Goal: Task Accomplishment & Management: Manage account settings

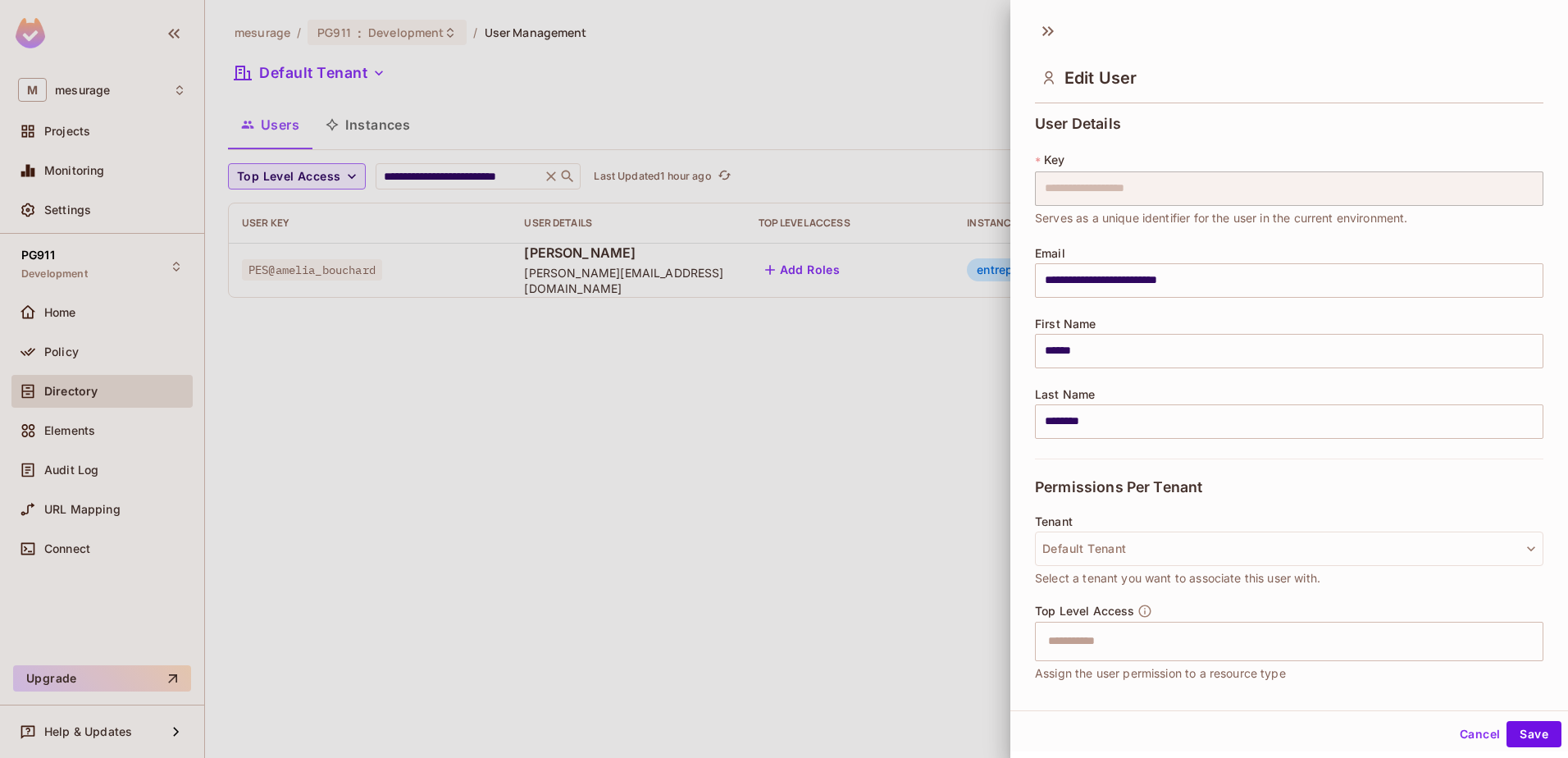
click at [634, 355] on div at bounding box center [784, 379] width 1568 height 758
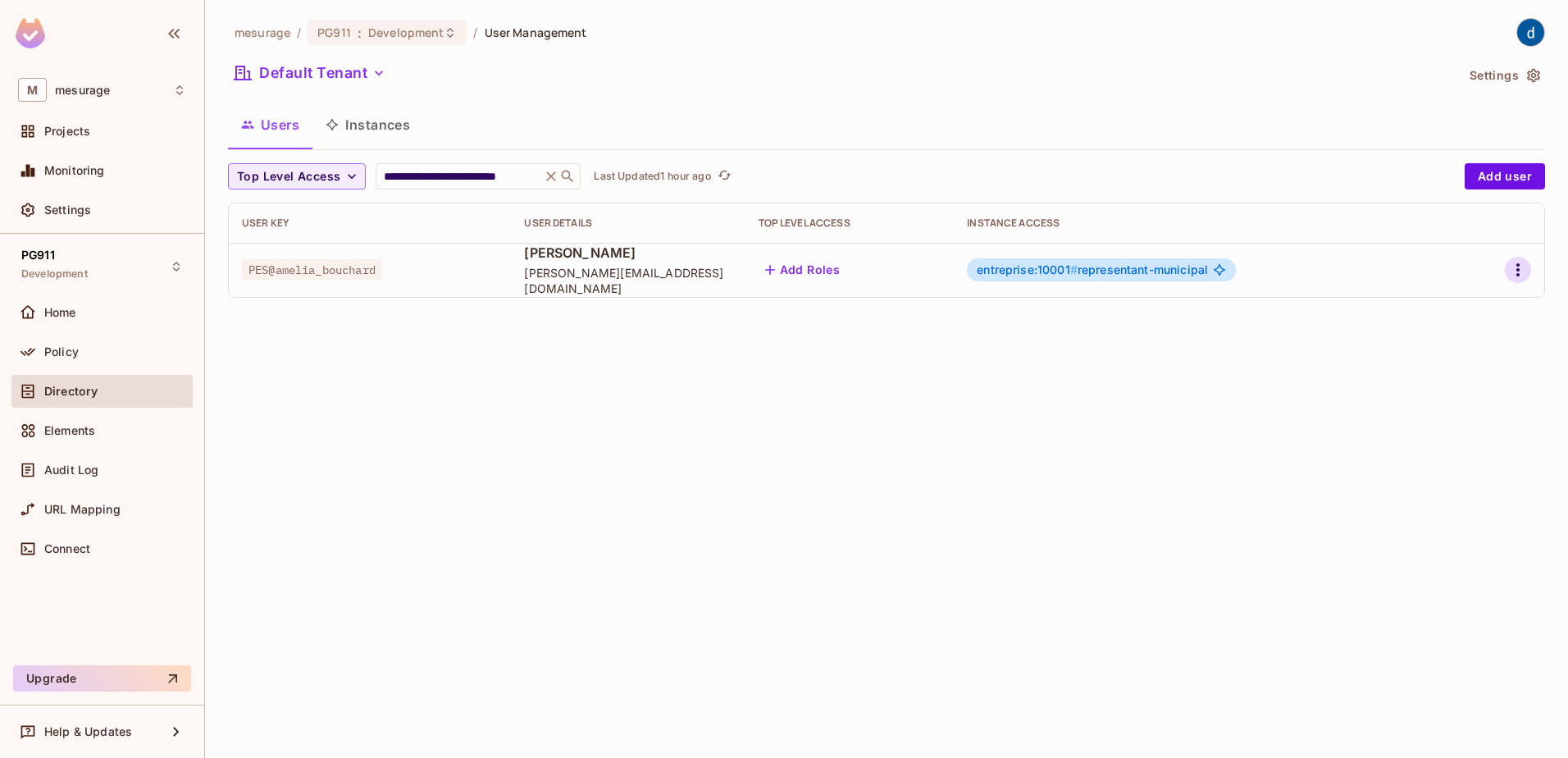
click at [1508, 274] on icon "button" at bounding box center [1518, 269] width 20 height 20
click at [1464, 301] on li "Edit" at bounding box center [1447, 307] width 145 height 36
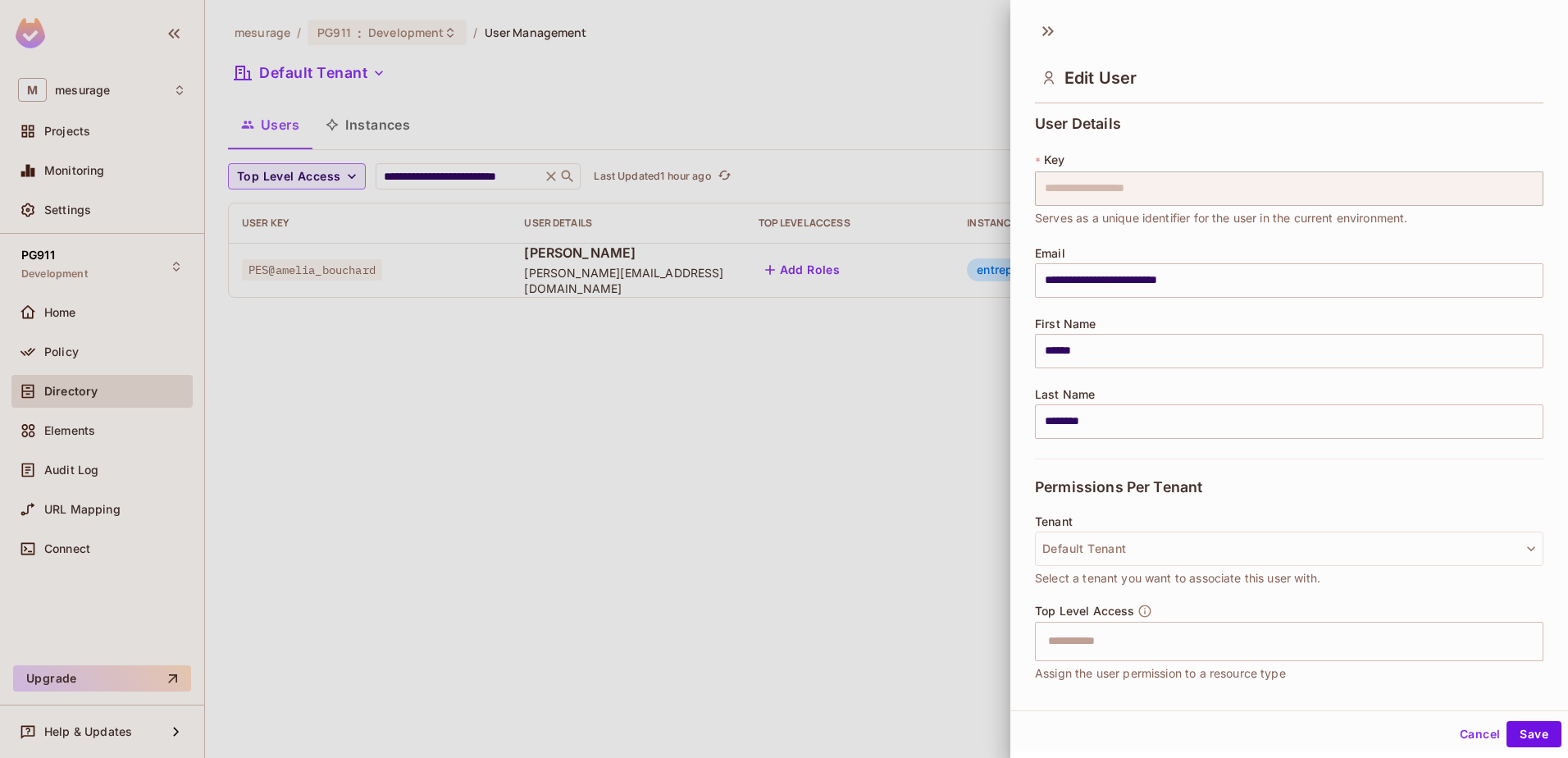
click at [919, 395] on div at bounding box center [784, 379] width 1568 height 758
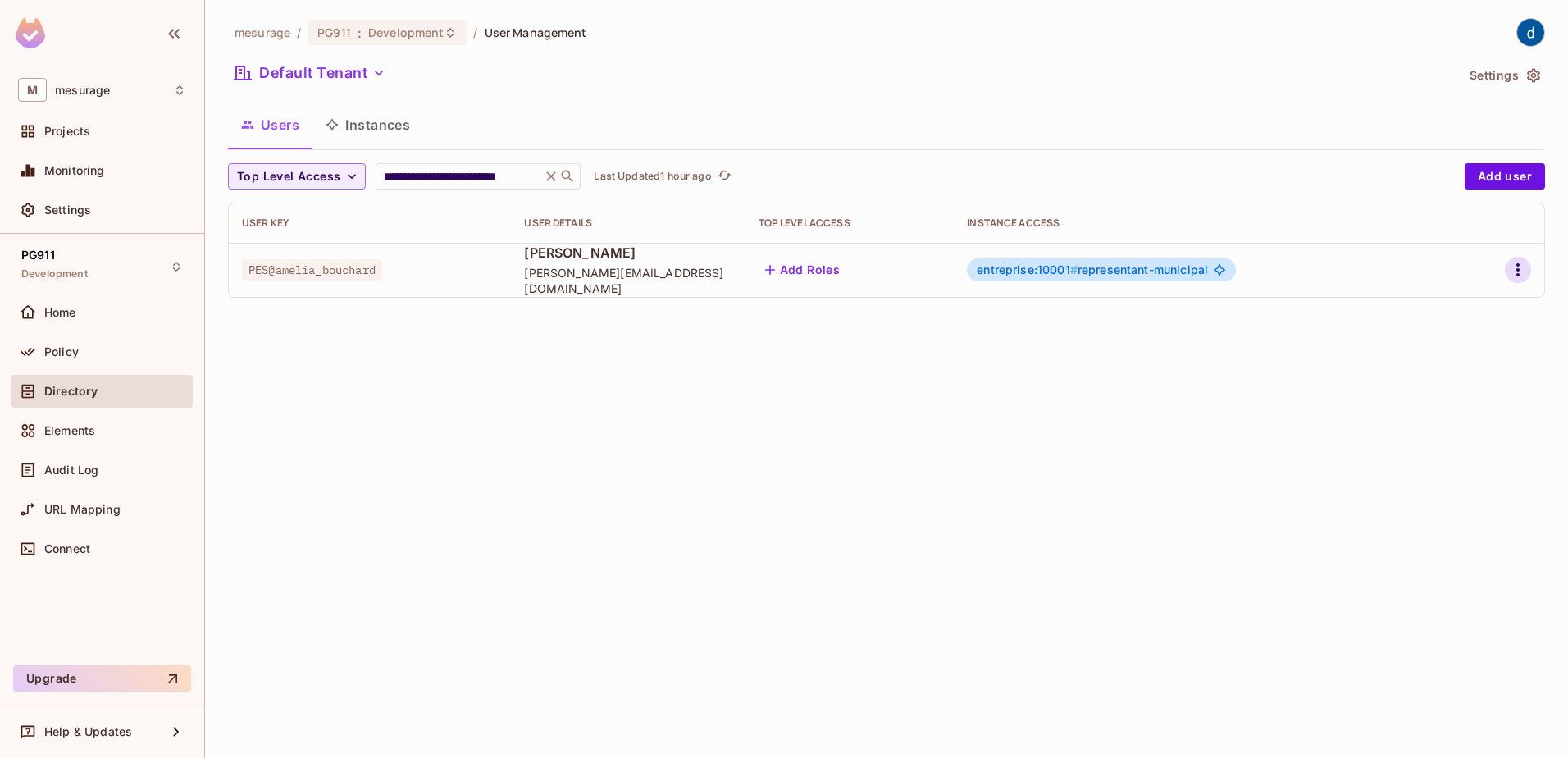
click at [1516, 270] on icon "button" at bounding box center [1518, 269] width 20 height 20
click at [1475, 334] on span "Edit Attributes" at bounding box center [1461, 344] width 91 height 26
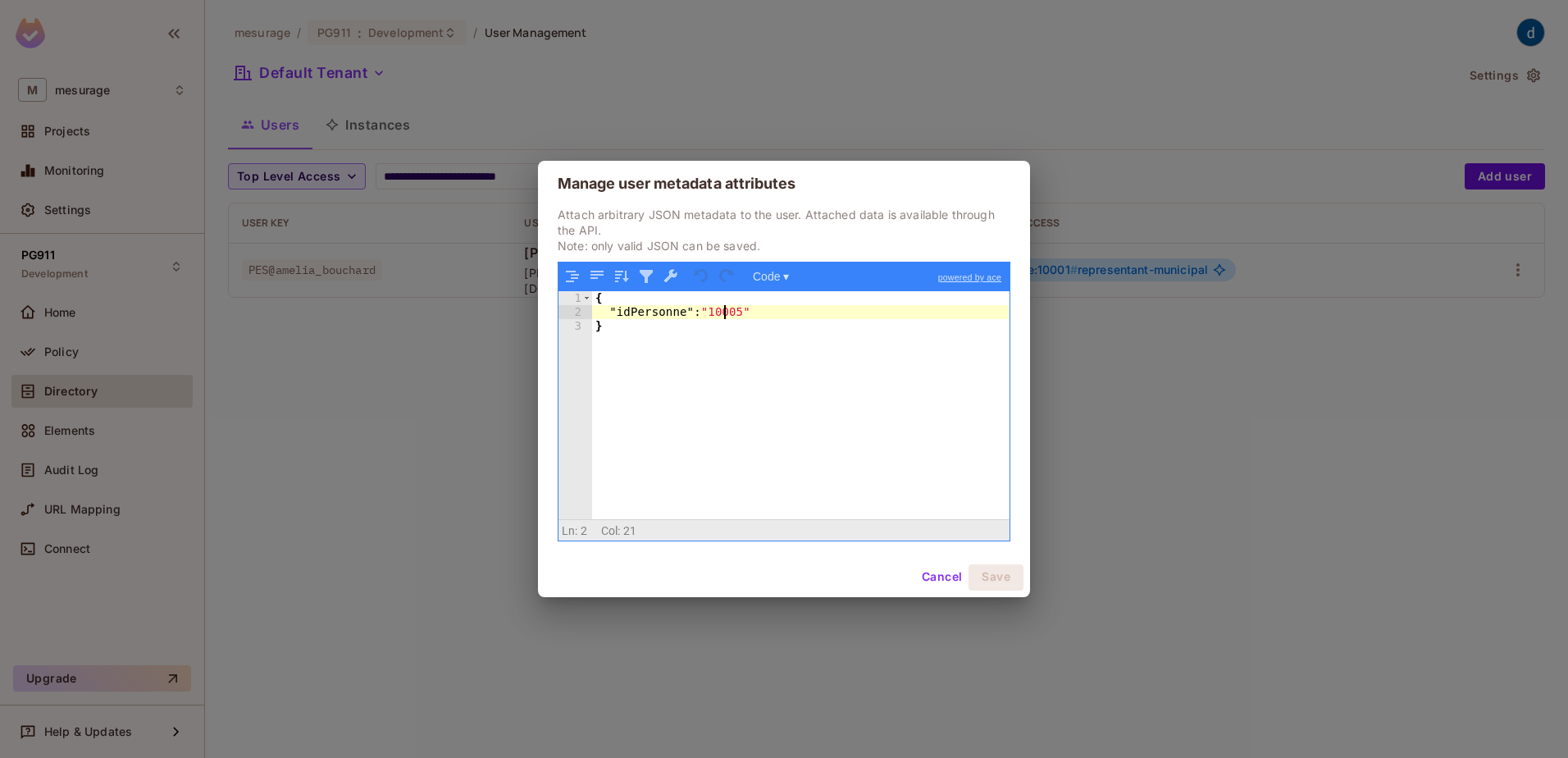
click at [726, 306] on div "{ "idPersonne" : "10005" }" at bounding box center [801, 419] width 417 height 255
click at [480, 668] on div "Manage user metadata attributes Attach arbitrary JSON metadata to the user. Att…" at bounding box center [784, 379] width 1568 height 758
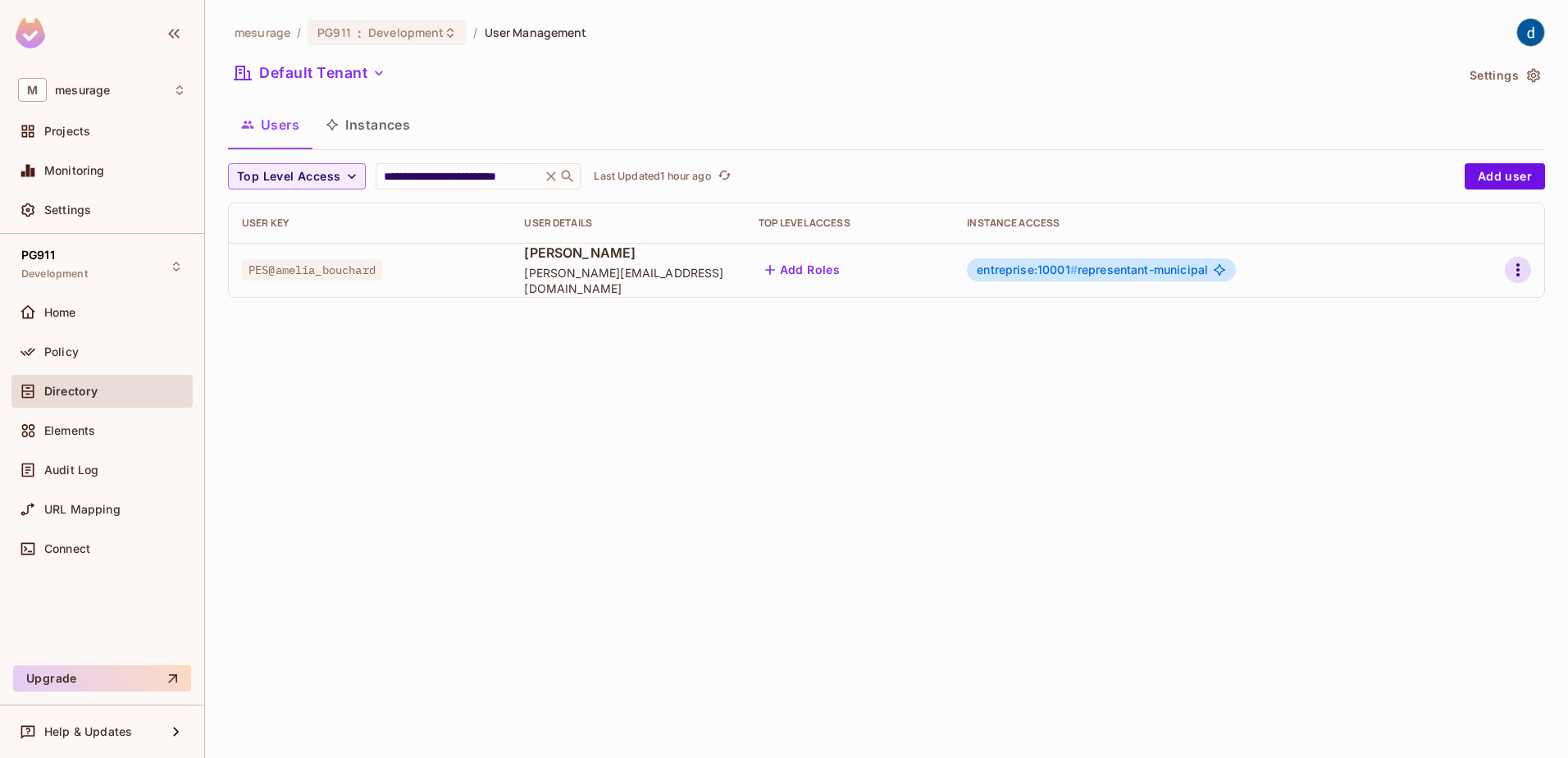
click at [1521, 265] on icon "button" at bounding box center [1518, 269] width 20 height 20
click at [1452, 339] on div "Edit Attributes" at bounding box center [1461, 344] width 81 height 17
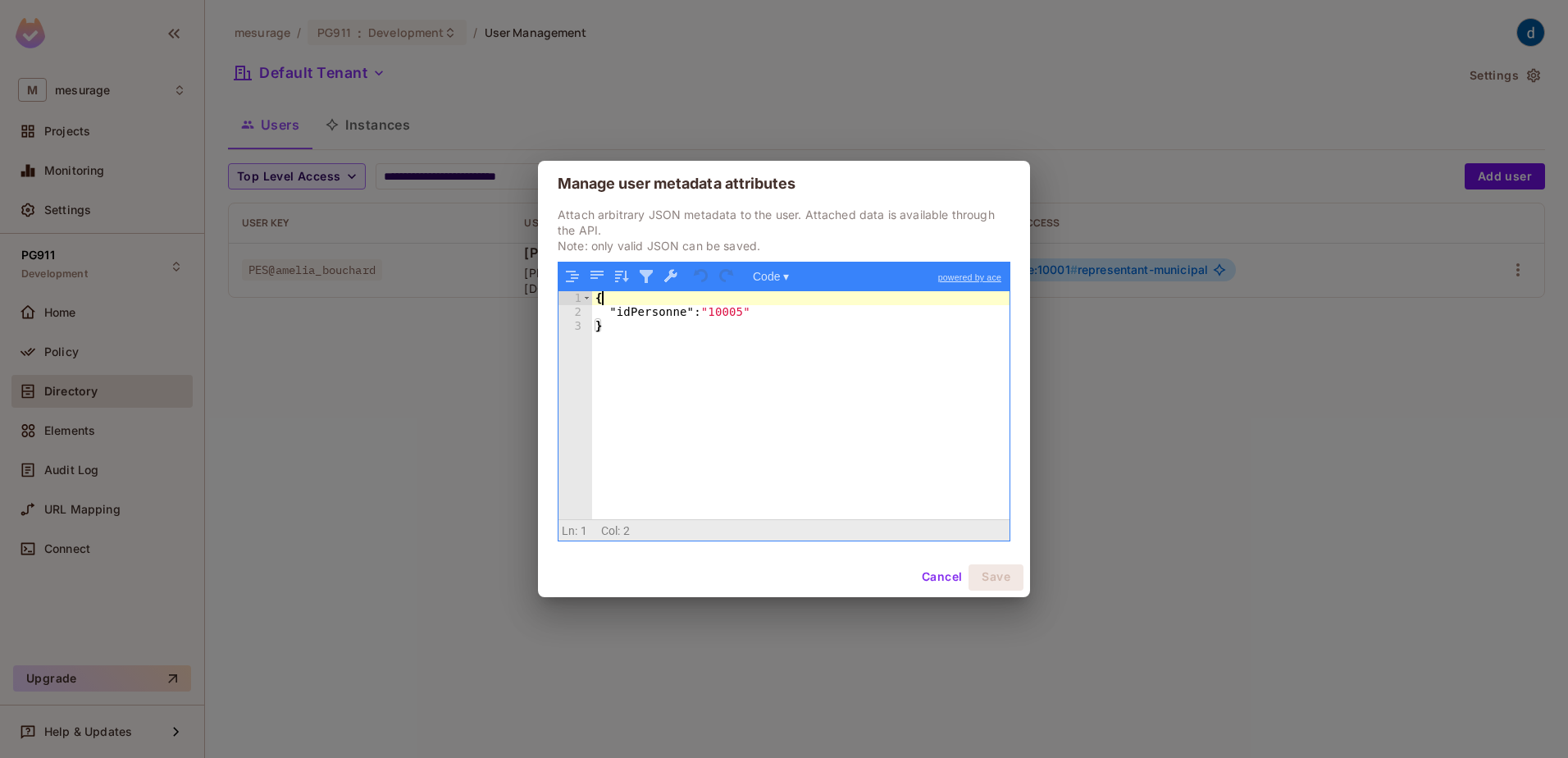
click at [724, 305] on div "{ "idPersonne" : "10005" }" at bounding box center [801, 419] width 417 height 255
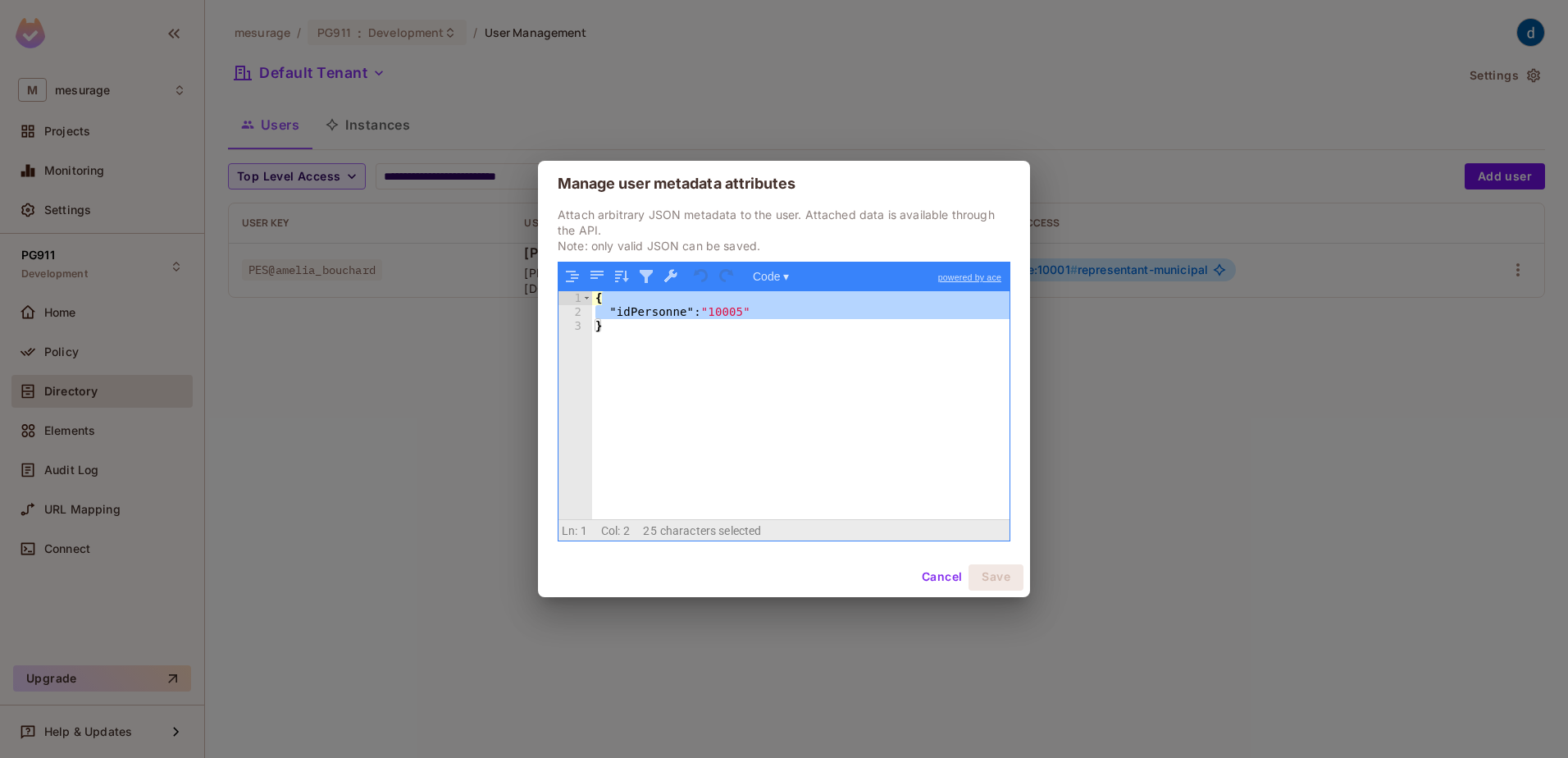
click at [723, 314] on div "{ "idPersonne" : "10005" }" at bounding box center [801, 405] width 417 height 227
click at [723, 314] on div "{ "idPersonne" : "10005" }" at bounding box center [801, 419] width 417 height 255
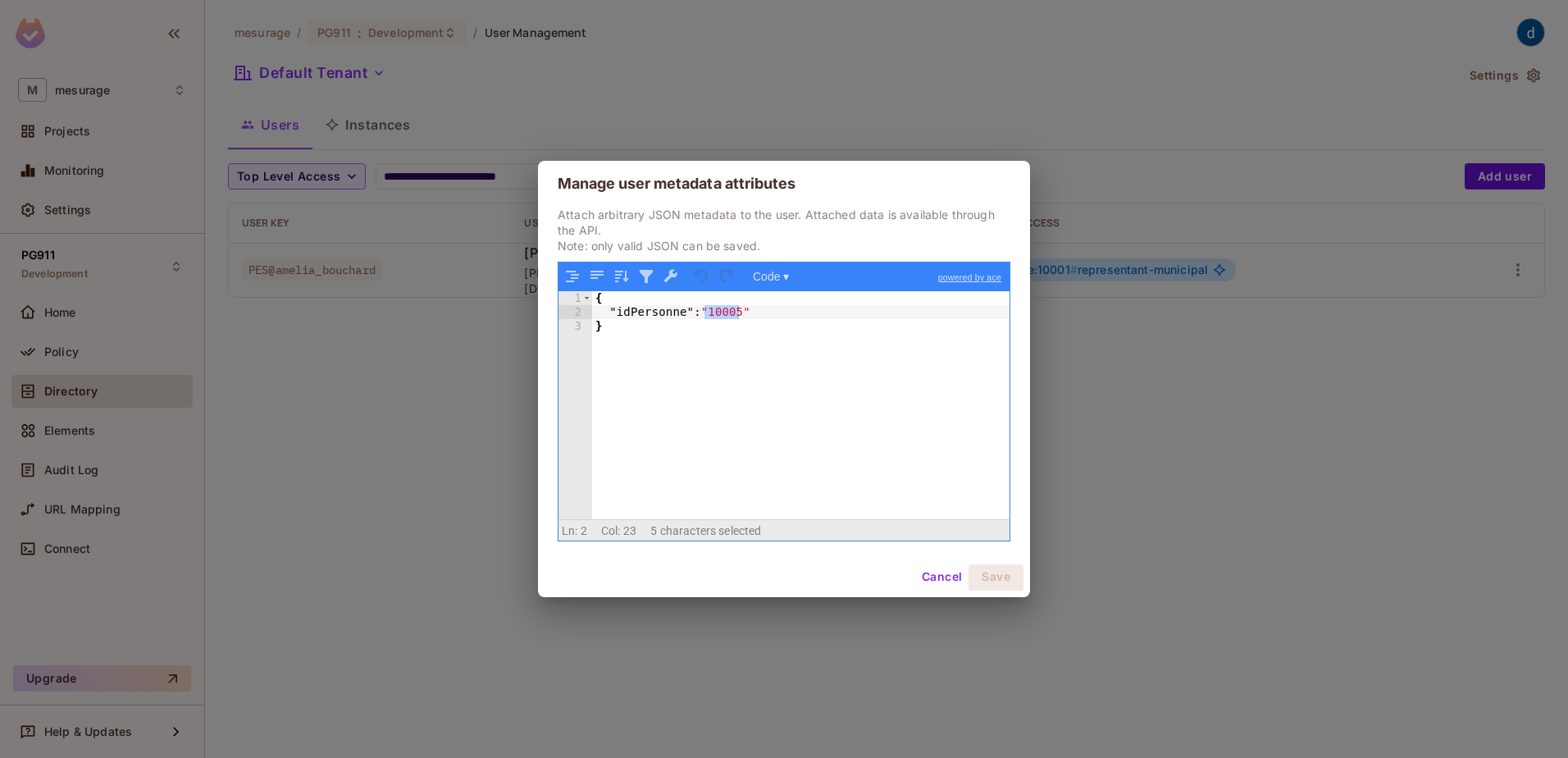
click at [462, 470] on div "Manage user metadata attributes Attach arbitrary JSON metadata to the user. Att…" at bounding box center [784, 379] width 1568 height 758
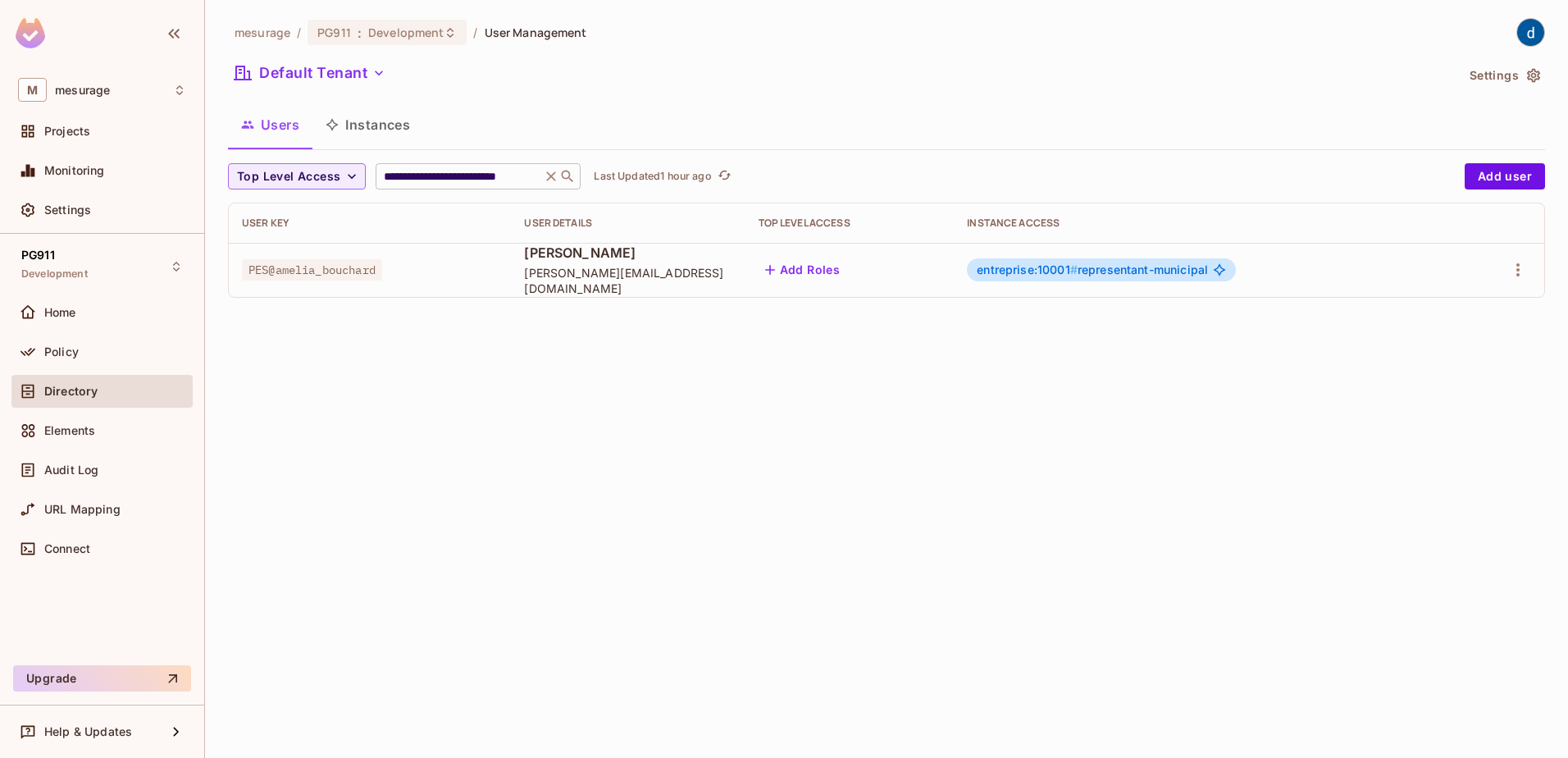
click at [476, 178] on input "**********" at bounding box center [458, 177] width 155 height 17
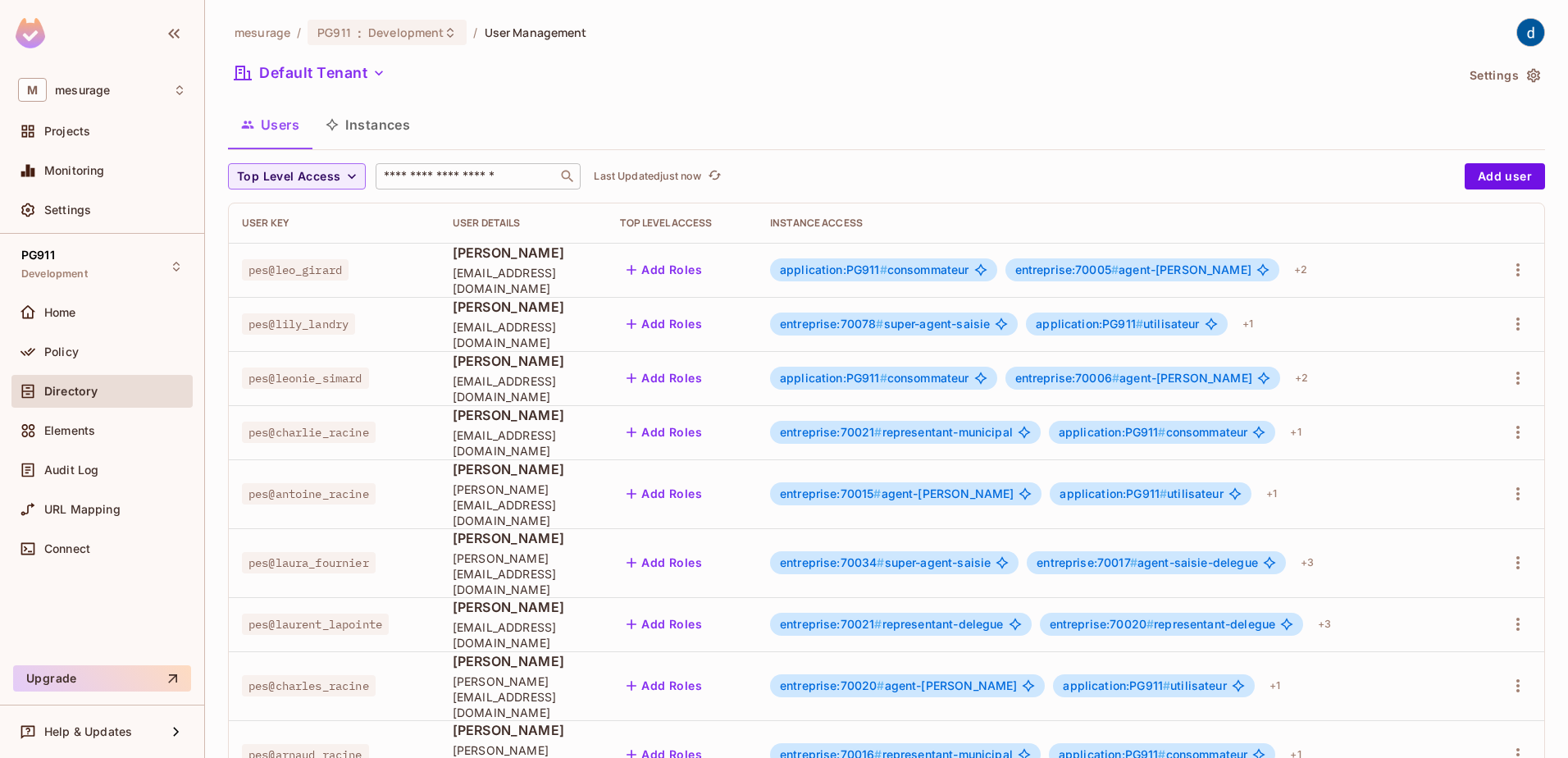
click at [491, 173] on input "text" at bounding box center [466, 177] width 172 height 17
paste input "**********"
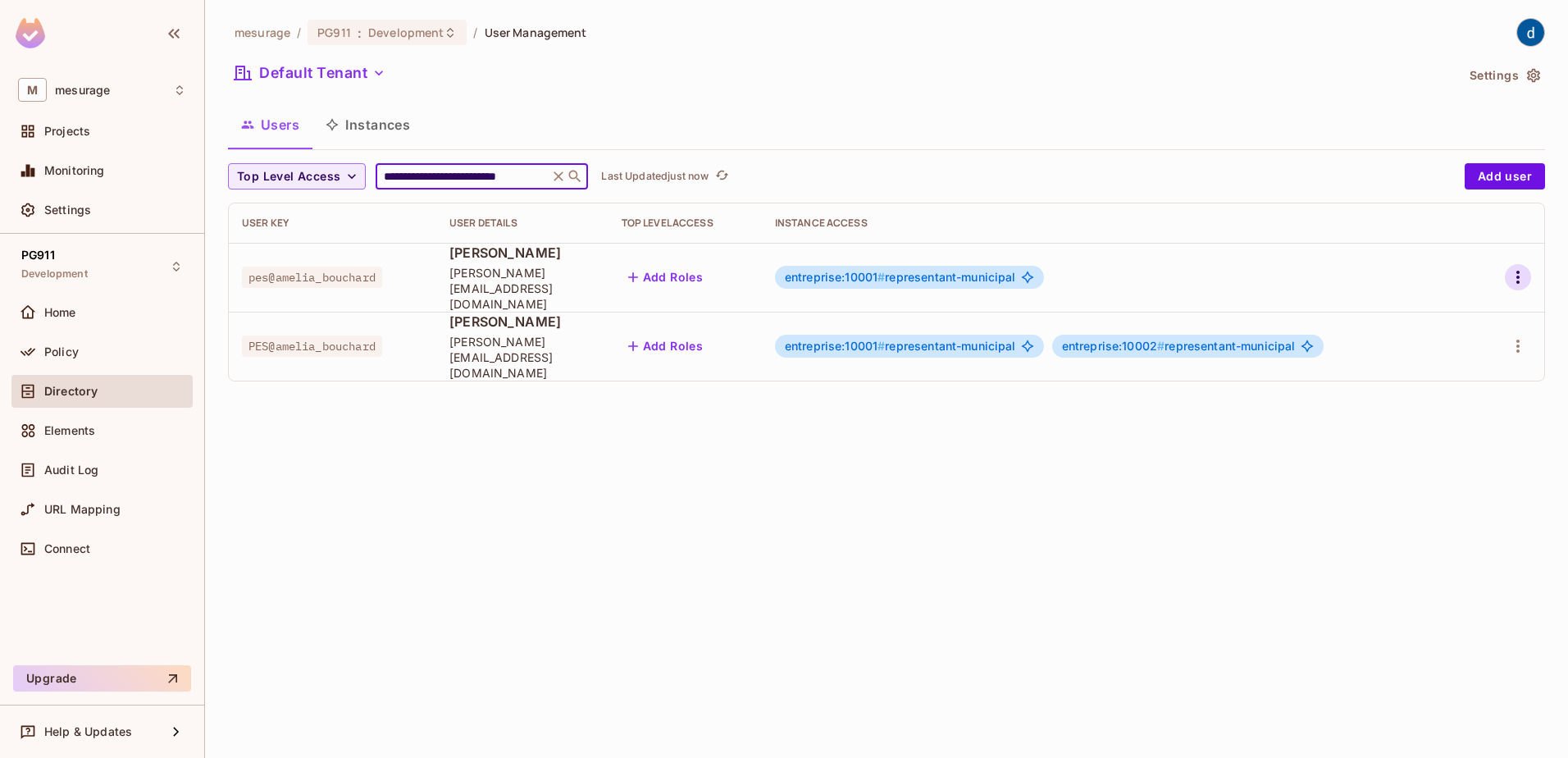
type input "**********"
click at [1527, 268] on icon "button" at bounding box center [1518, 277] width 20 height 20
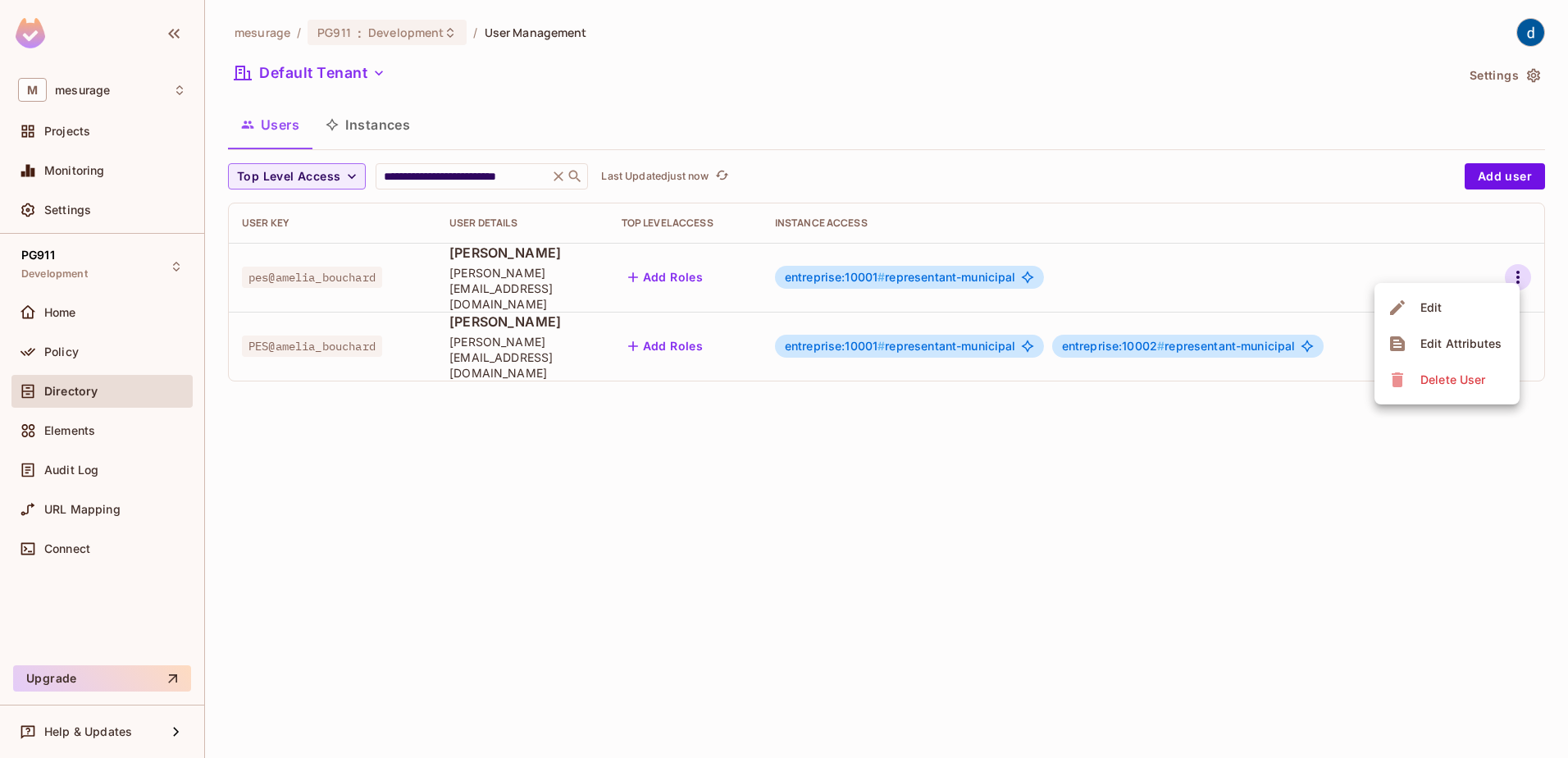
click at [1456, 307] on li "Edit" at bounding box center [1447, 307] width 145 height 36
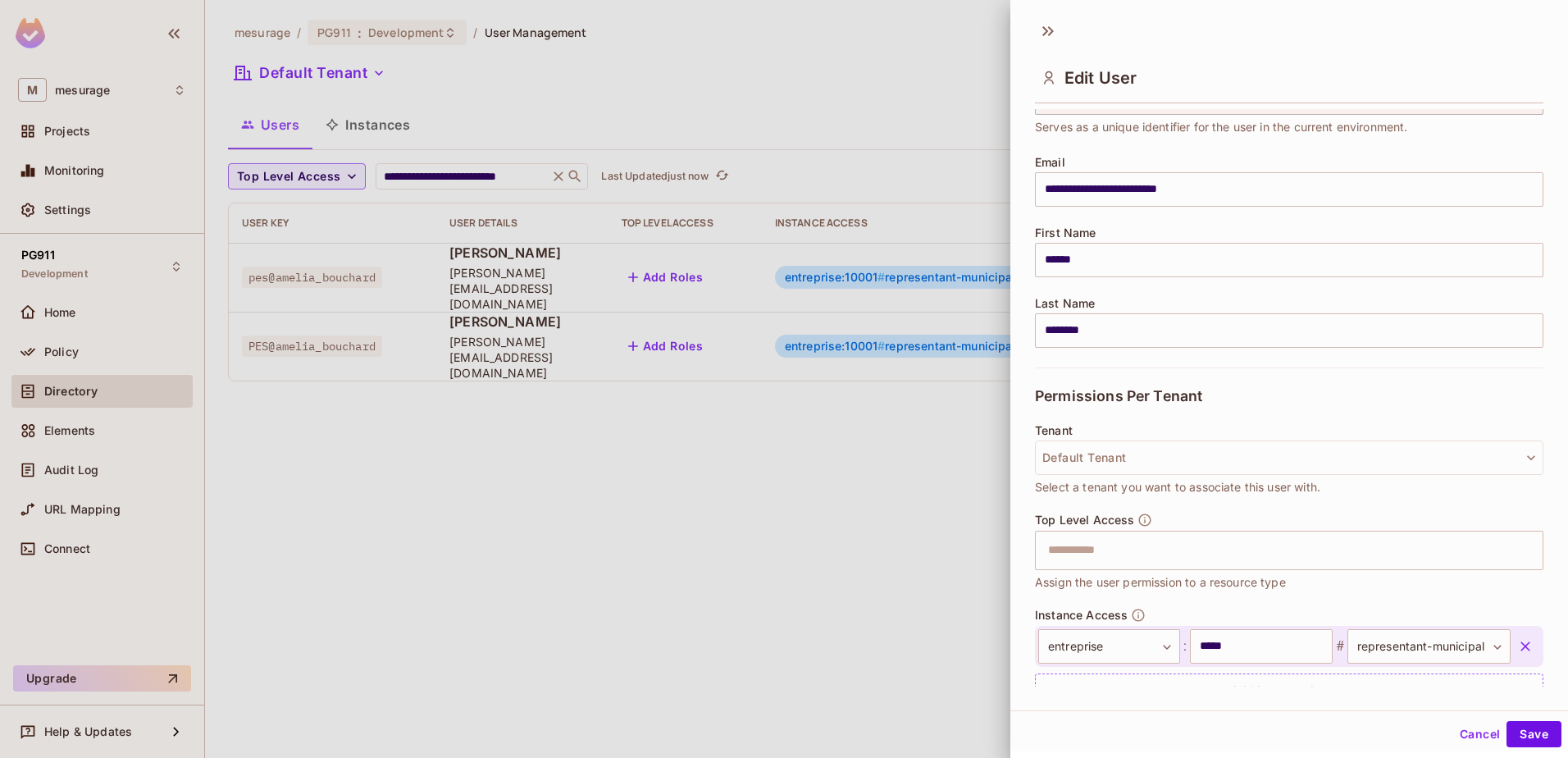
scroll to position [162, 0]
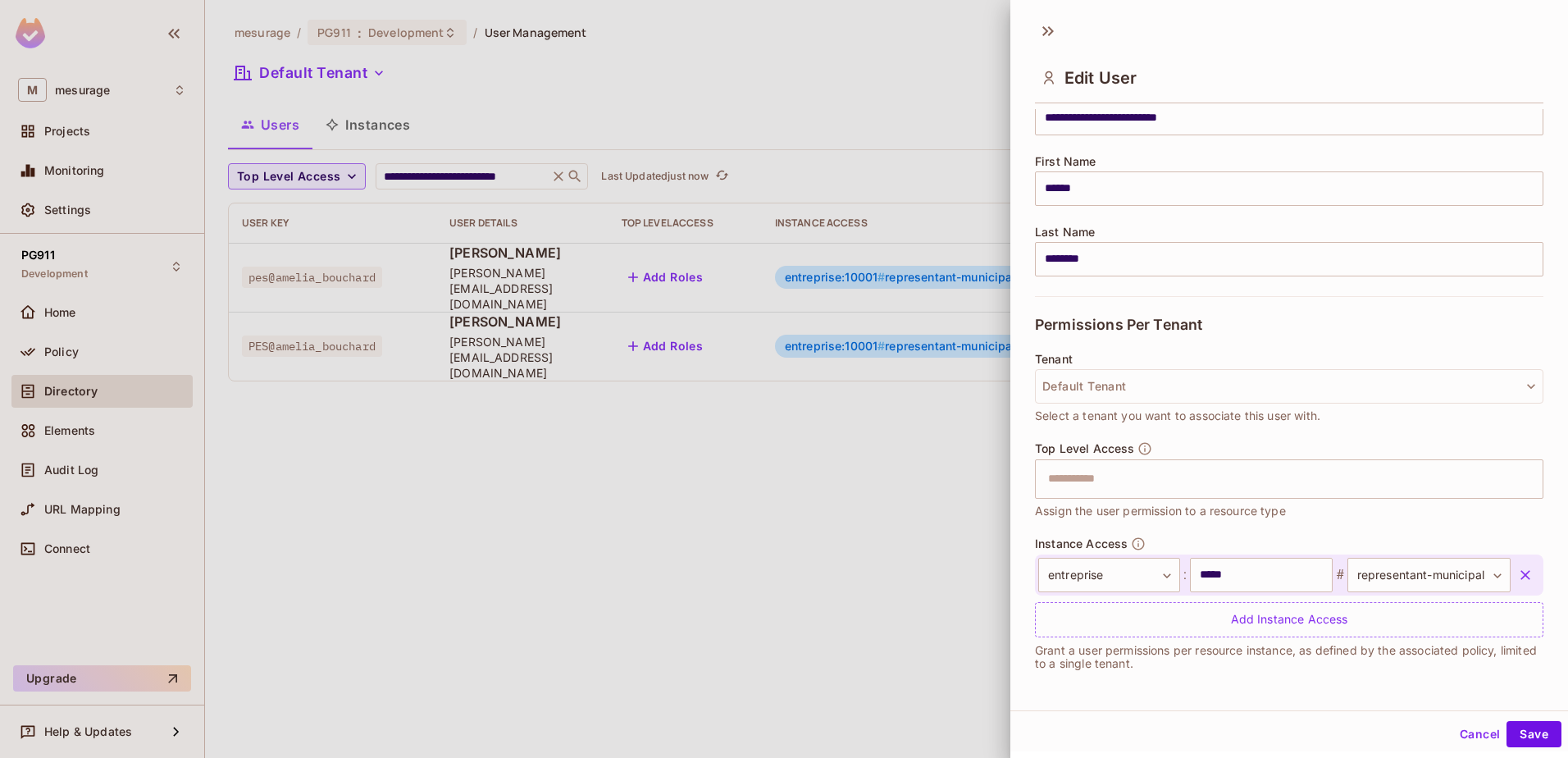
click at [939, 481] on div at bounding box center [784, 379] width 1568 height 758
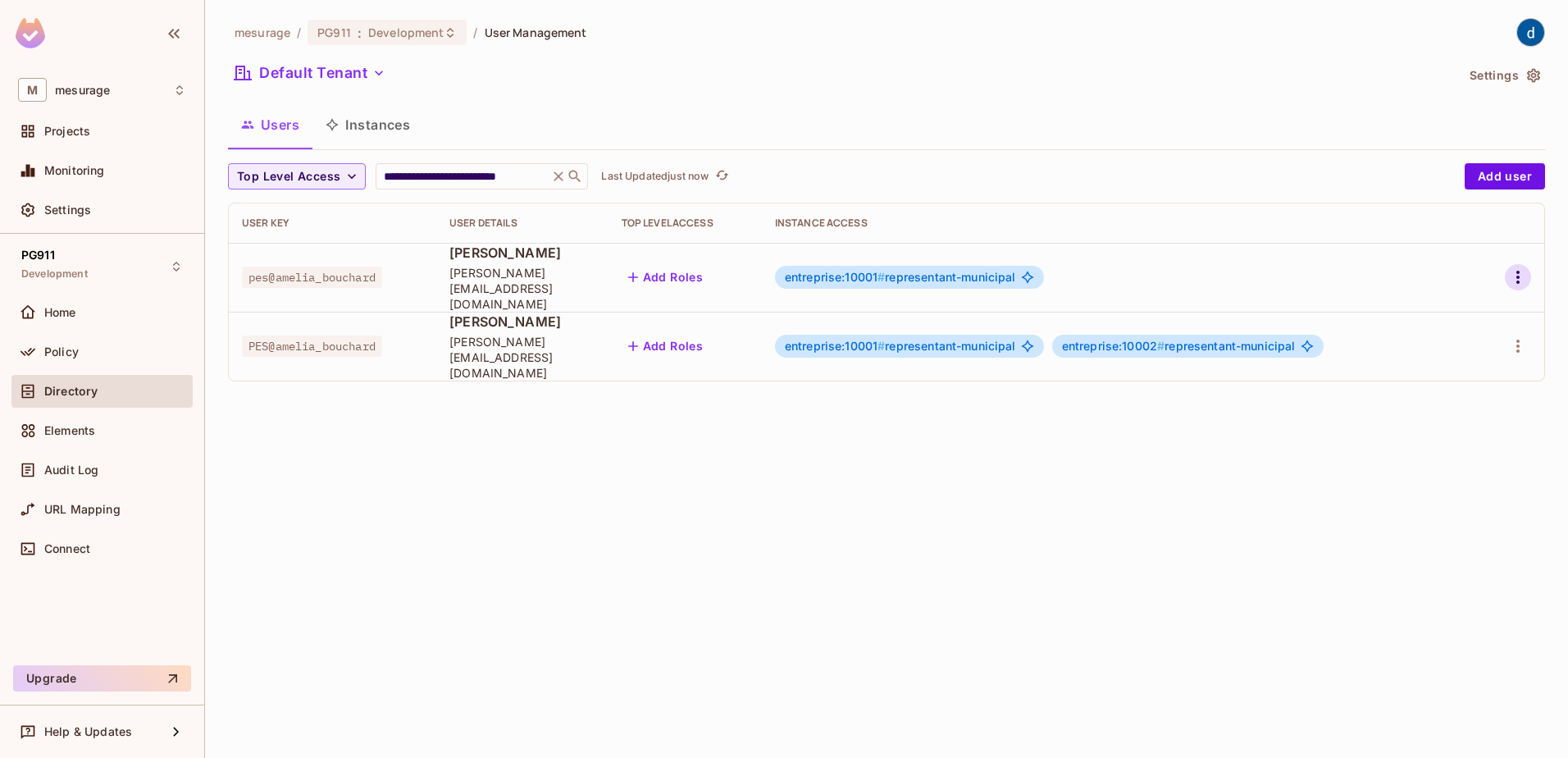
click at [1522, 272] on icon "button" at bounding box center [1518, 277] width 20 height 20
click at [1470, 341] on div "Edit Attributes" at bounding box center [1461, 344] width 81 height 17
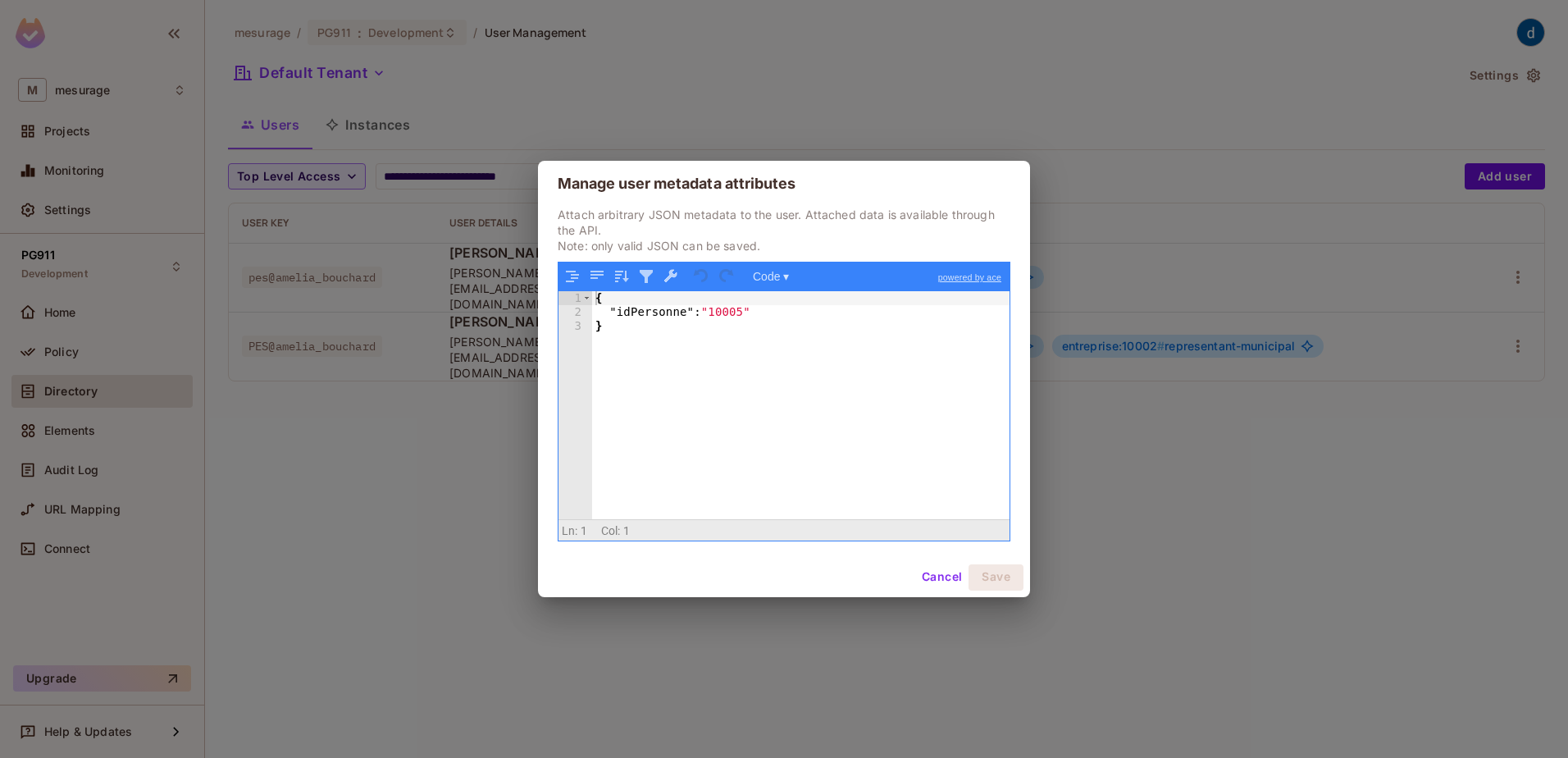
click at [947, 571] on button "Cancel" at bounding box center [941, 577] width 53 height 26
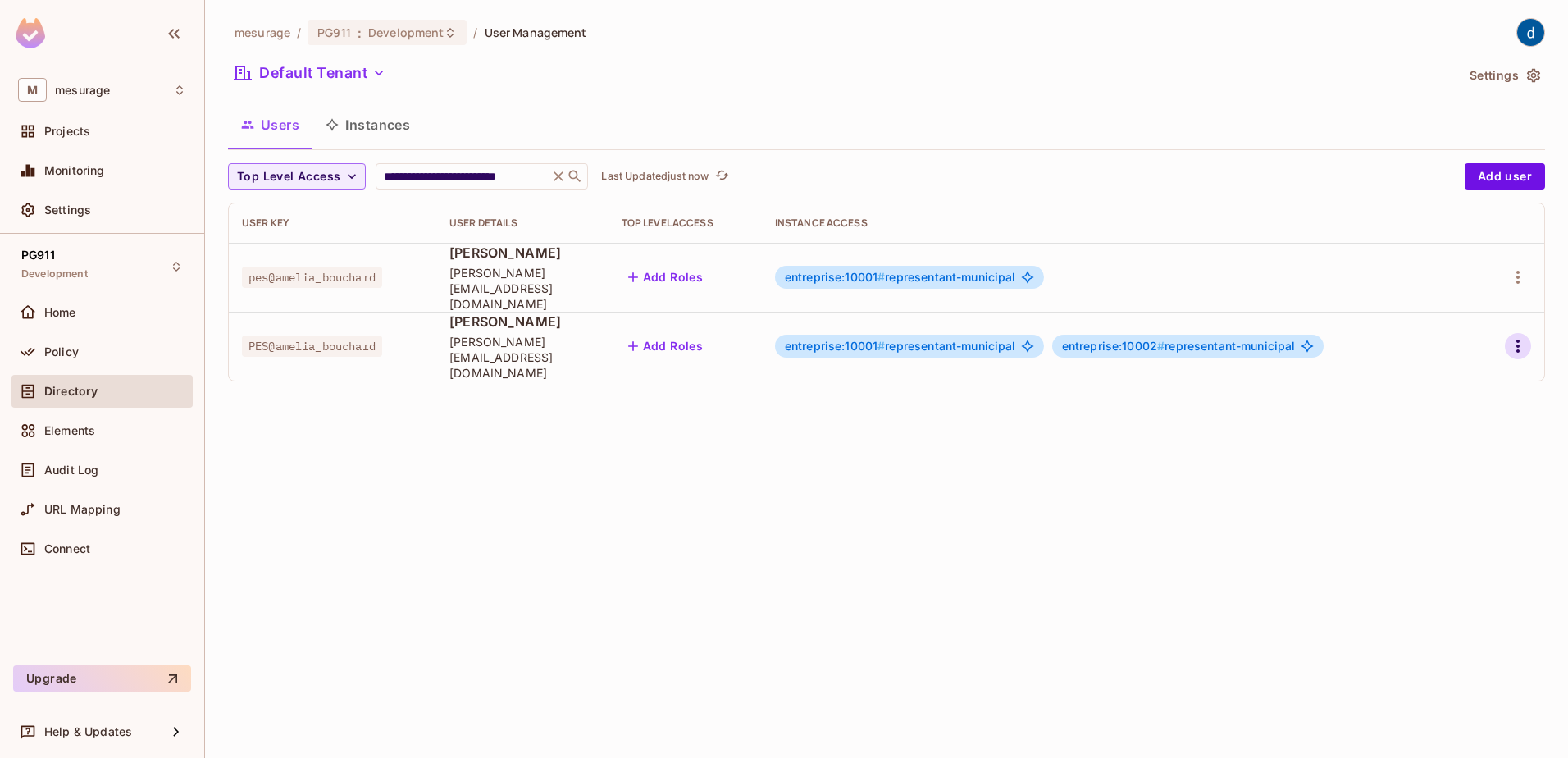
click at [1509, 336] on icon "button" at bounding box center [1518, 345] width 20 height 20
click at [1446, 398] on div "Edit Attributes" at bounding box center [1461, 398] width 81 height 17
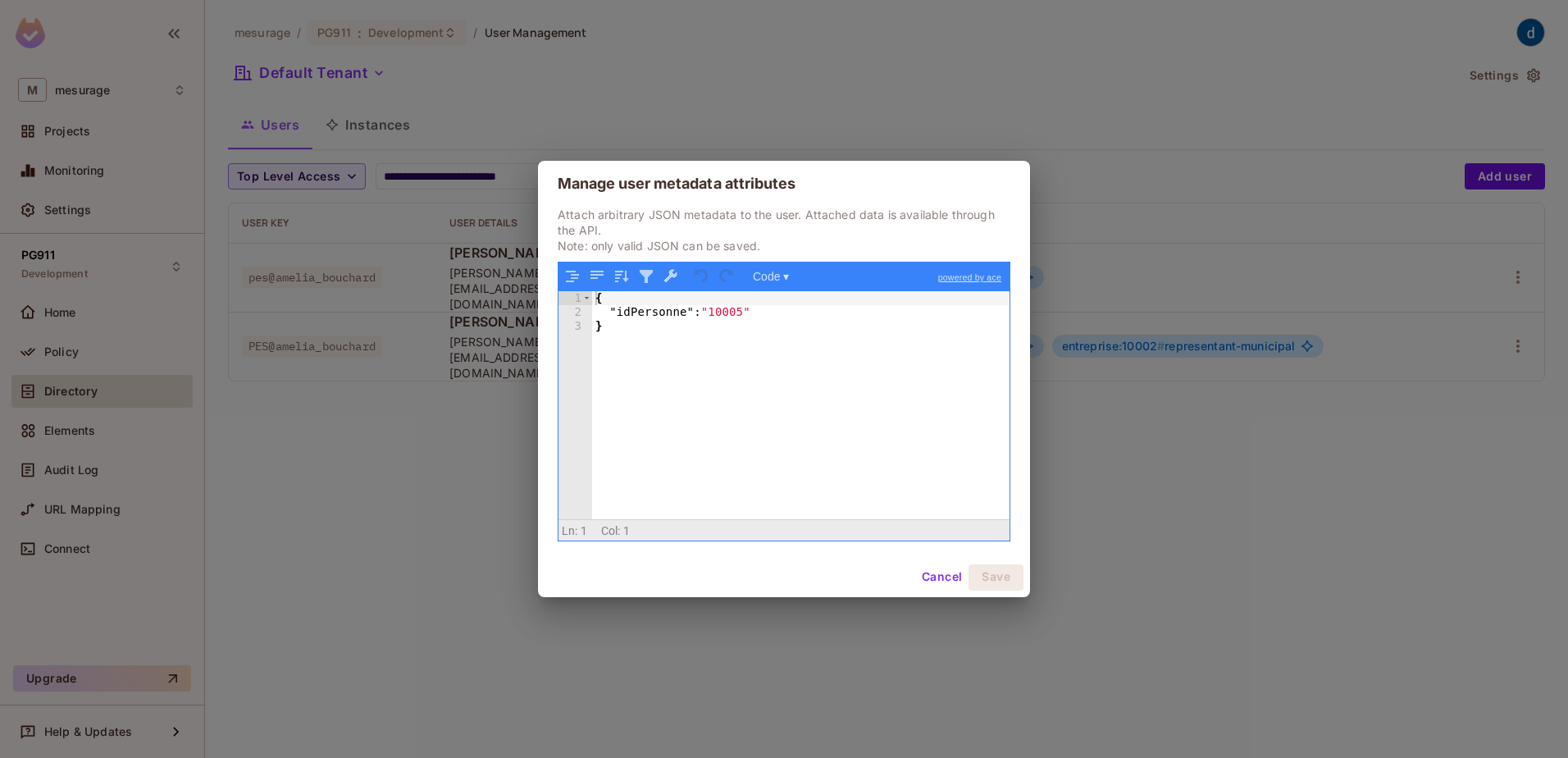
click at [937, 578] on button "Cancel" at bounding box center [941, 577] width 53 height 26
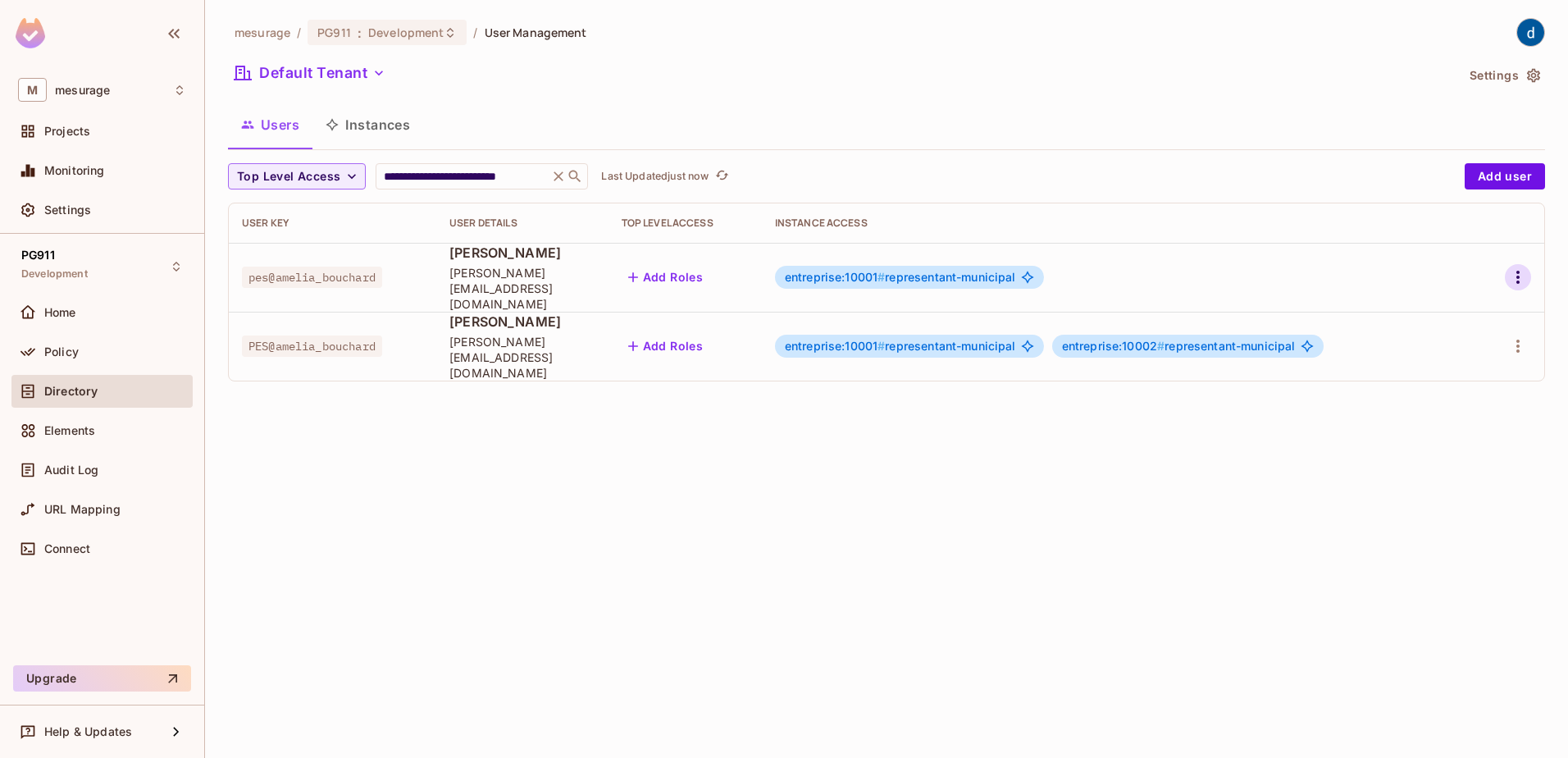
click at [1518, 273] on icon "button" at bounding box center [1518, 277] width 20 height 20
click at [1448, 342] on div "Edit Attributes" at bounding box center [1461, 344] width 81 height 17
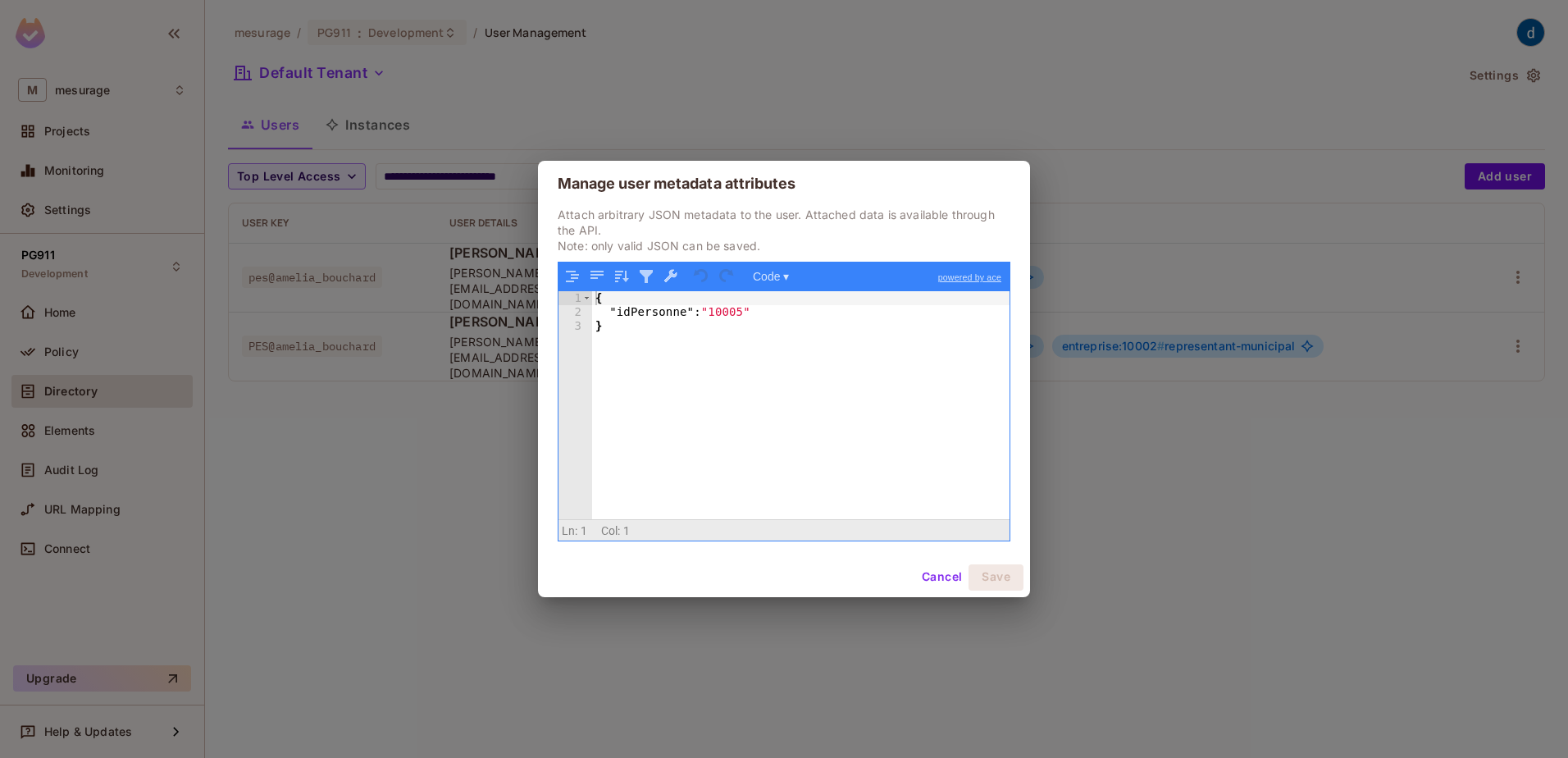
click at [940, 568] on button "Cancel" at bounding box center [941, 577] width 53 height 26
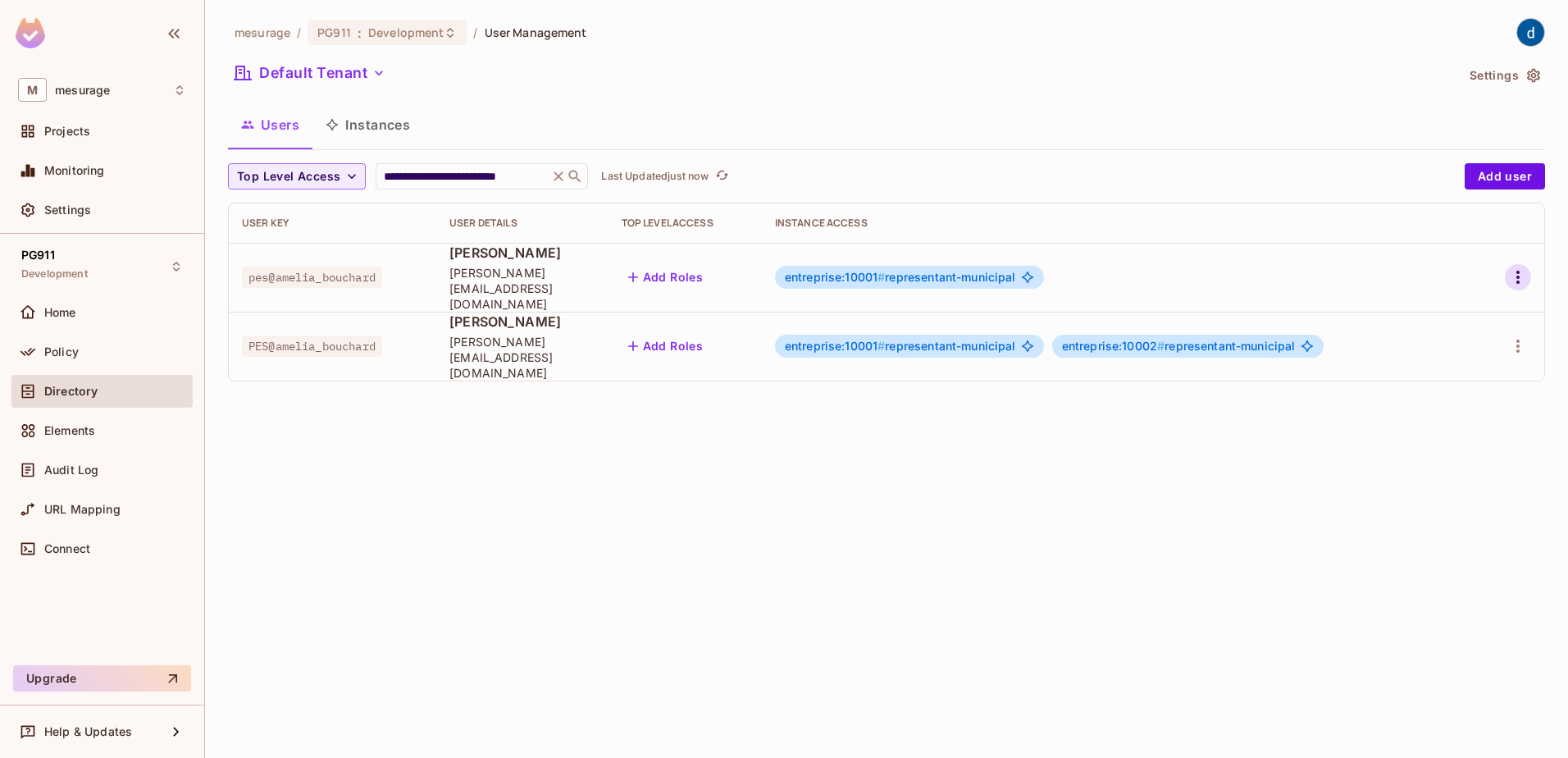
click at [1514, 272] on icon "button" at bounding box center [1518, 277] width 20 height 20
click at [1466, 316] on li "Edit" at bounding box center [1447, 307] width 145 height 36
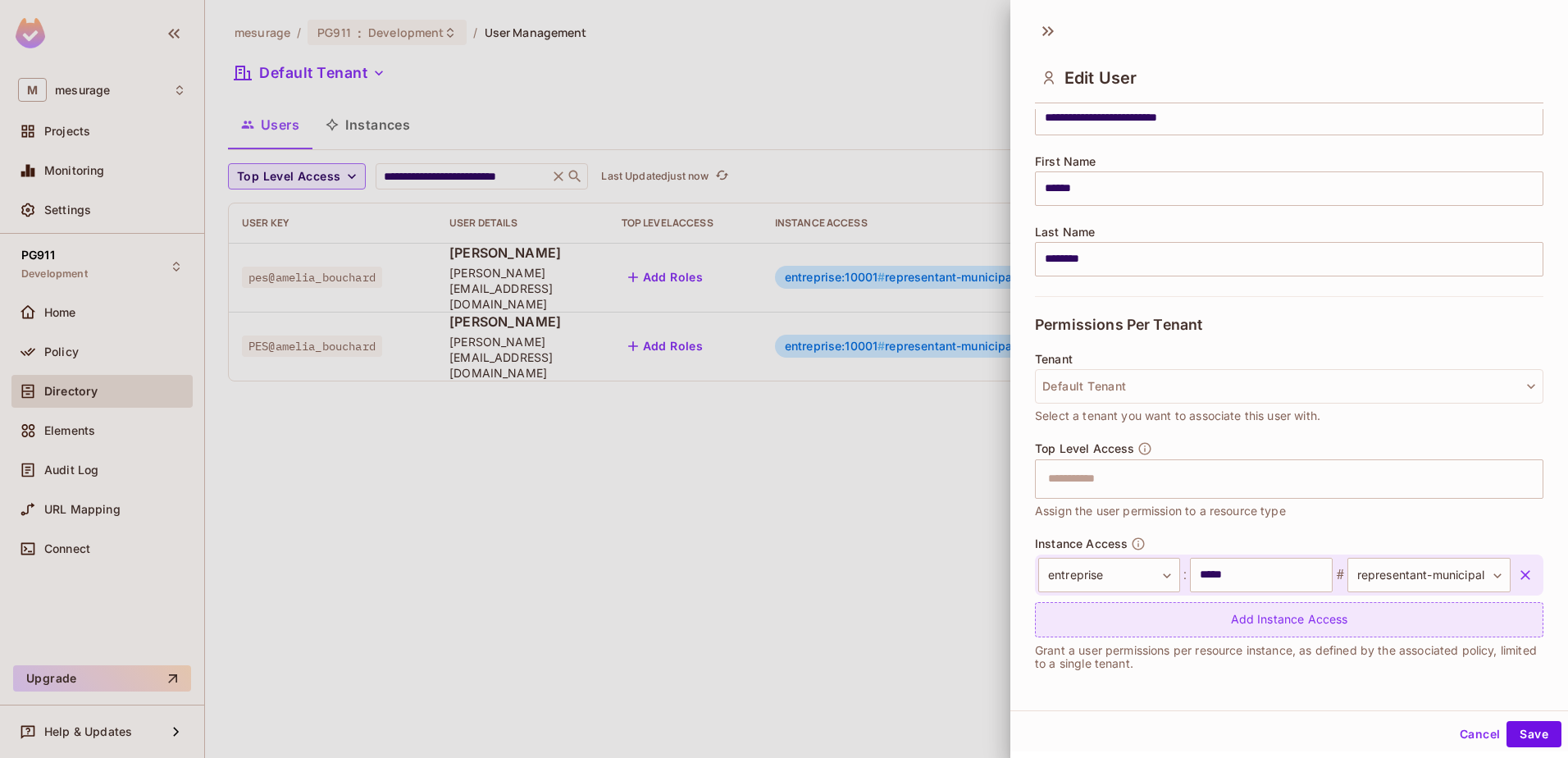
click at [1304, 617] on div "Add Instance Access" at bounding box center [1290, 620] width 508 height 35
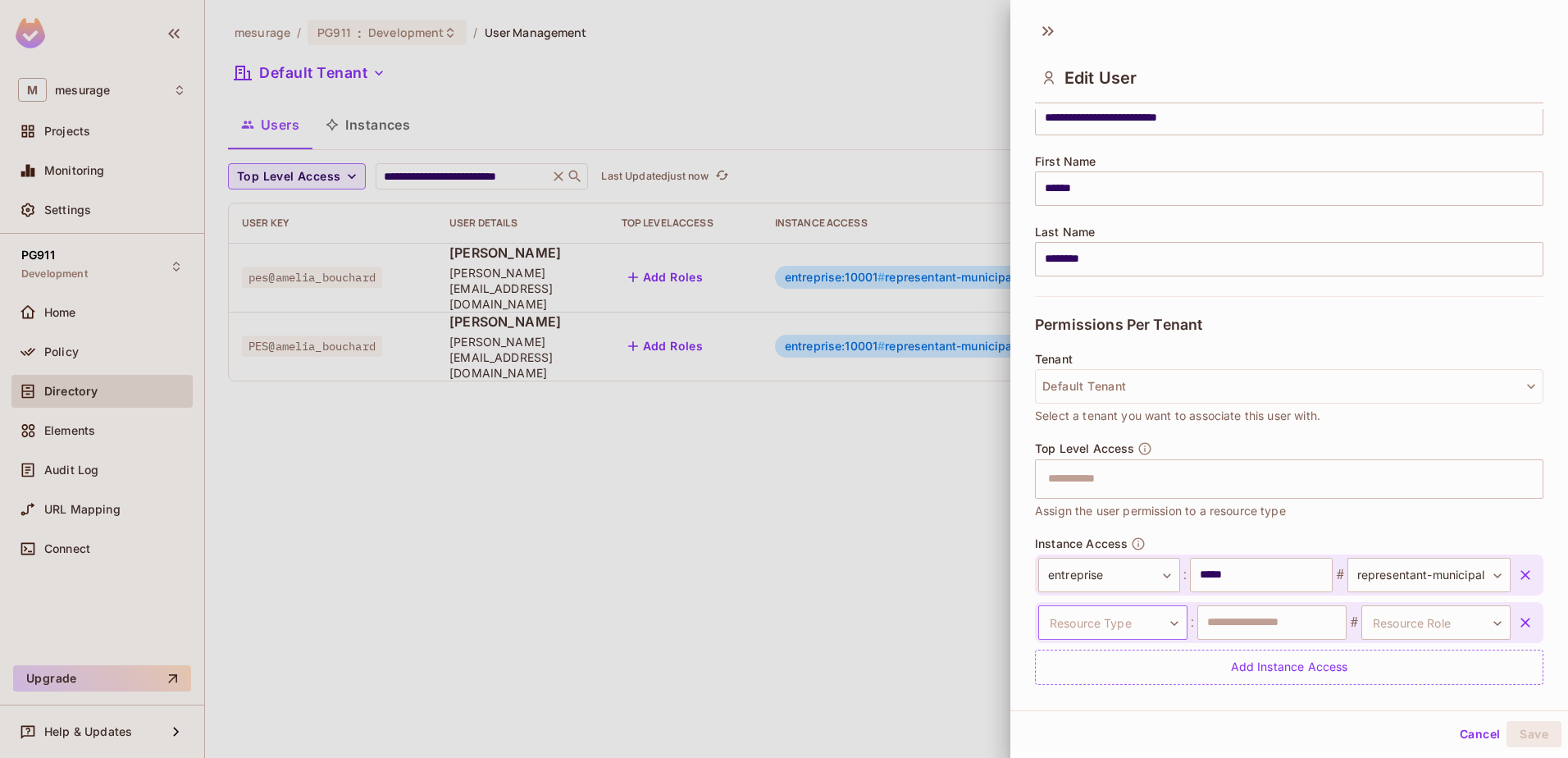
click at [1150, 616] on body "**********" at bounding box center [784, 379] width 1568 height 758
click at [1091, 718] on li "entreprise" at bounding box center [1102, 724] width 151 height 30
click at [1223, 621] on input "text" at bounding box center [1272, 622] width 149 height 34
type input "*****"
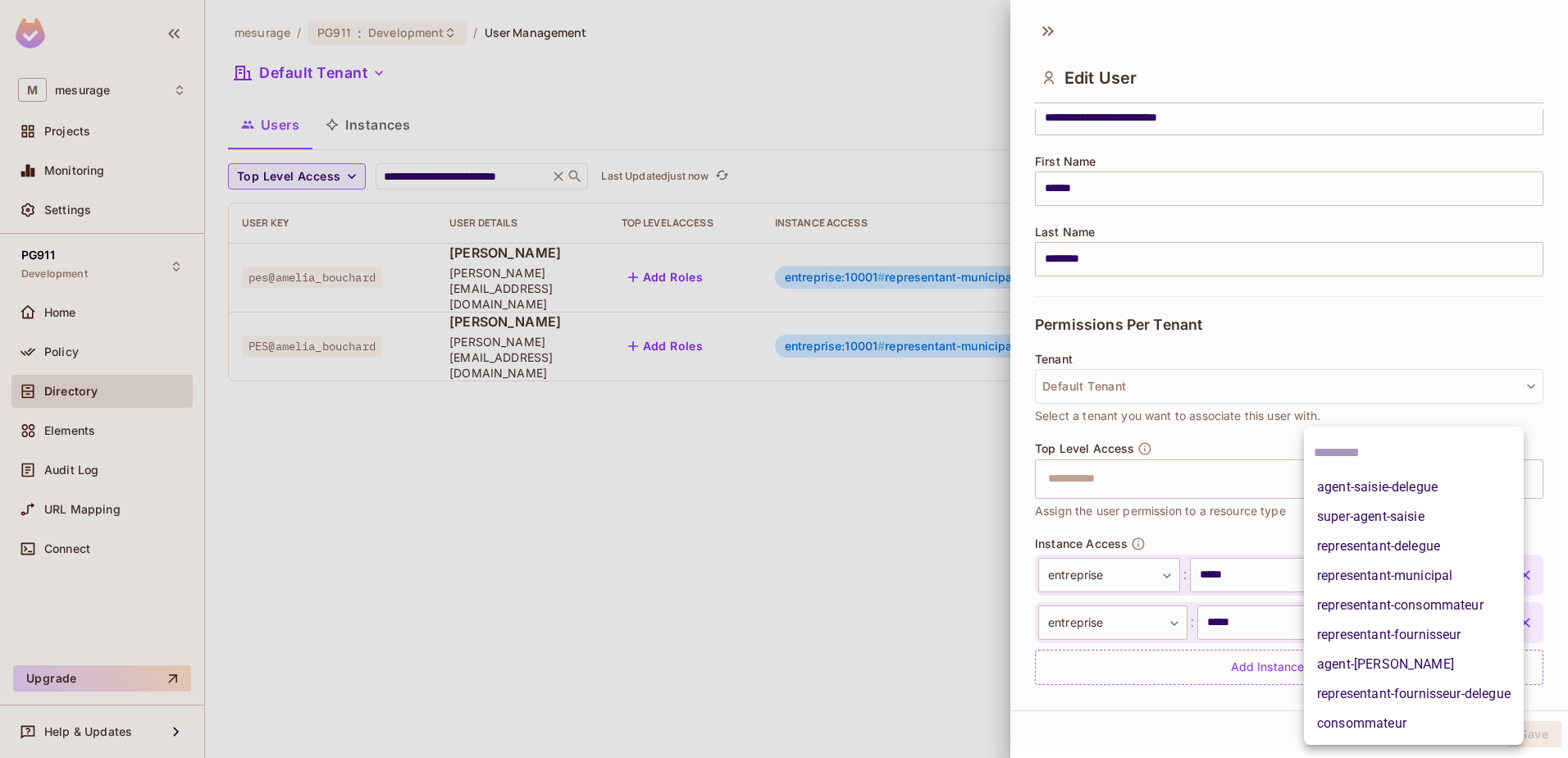
click at [1442, 618] on body "**********" at bounding box center [784, 379] width 1568 height 758
click at [1438, 575] on li "representant-municipal" at bounding box center [1414, 576] width 220 height 30
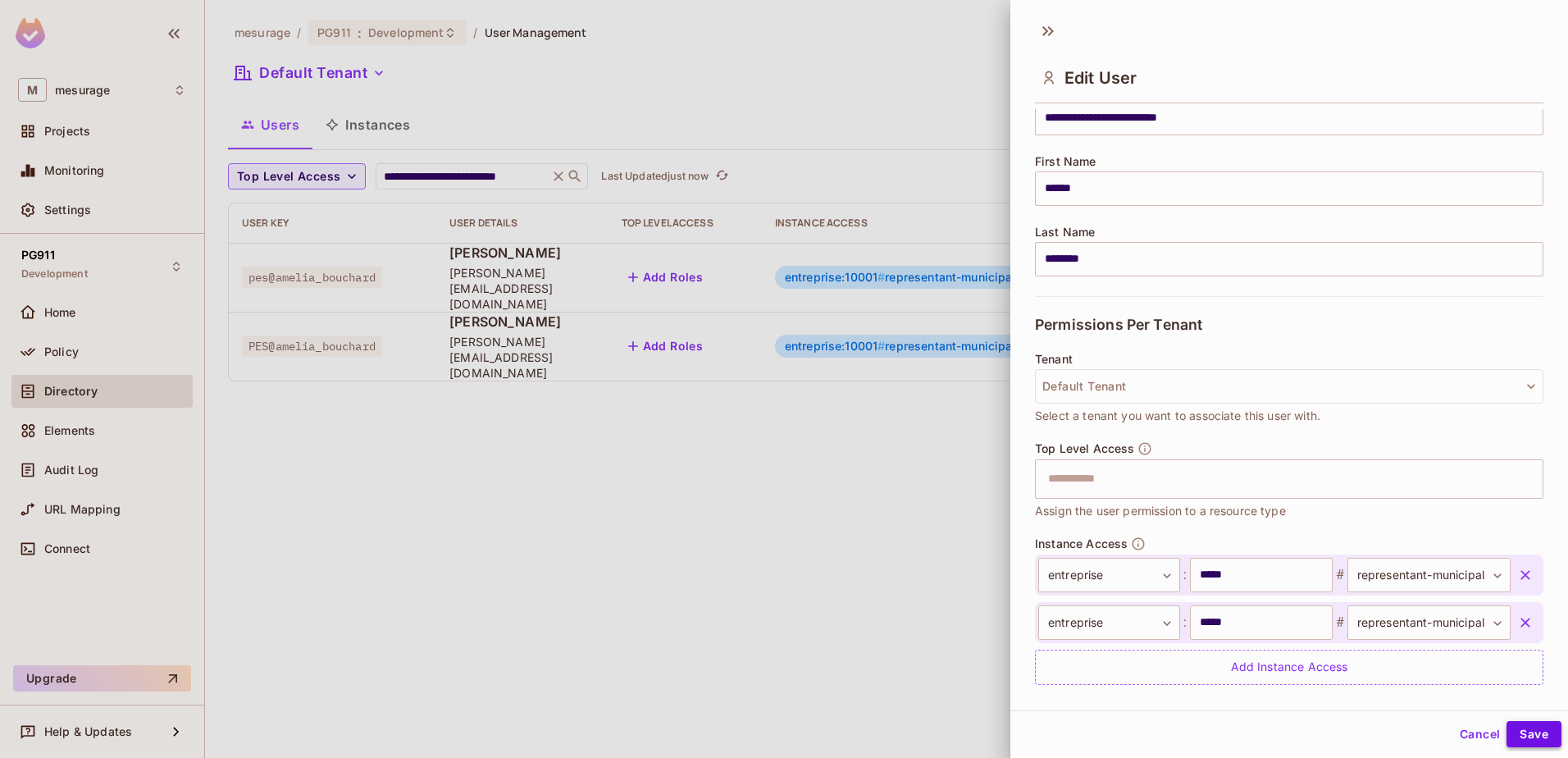
click at [1510, 729] on button "Save" at bounding box center [1534, 734] width 55 height 26
